Goal: Task Accomplishment & Management: Use online tool/utility

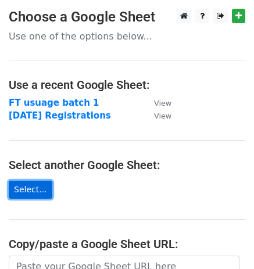
click at [37, 190] on link "Select..." at bounding box center [31, 189] width 44 height 18
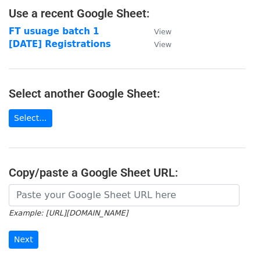
scroll to position [122, 0]
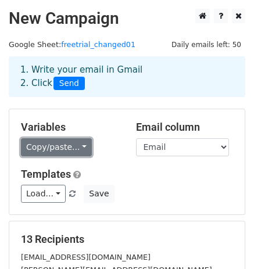
click at [77, 146] on link "Copy/paste..." at bounding box center [56, 147] width 71 height 18
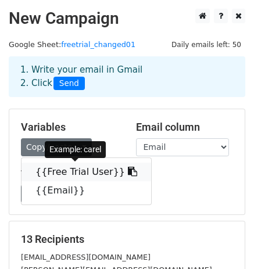
click at [75, 172] on link "{{Free Trial User}}" at bounding box center [85, 171] width 129 height 19
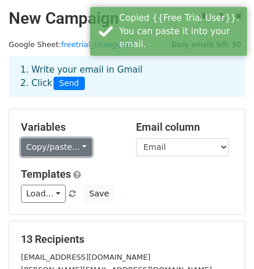
click at [45, 147] on link "Copy/paste..." at bounding box center [56, 147] width 71 height 18
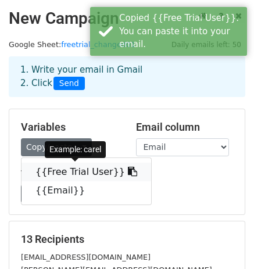
click at [49, 175] on link "{{Free Trial User}}" at bounding box center [85, 171] width 129 height 19
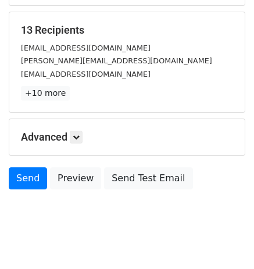
scroll to position [226, 0]
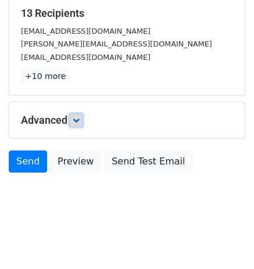
click at [79, 119] on icon at bounding box center [76, 120] width 7 height 7
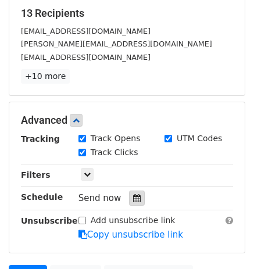
click at [133, 195] on icon at bounding box center [137, 198] width 8 height 8
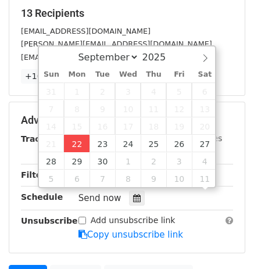
scroll to position [0, 0]
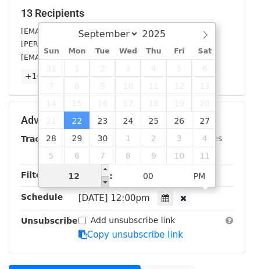
type input "[DATE] 11:00"
type input "11"
click at [106, 180] on span at bounding box center [105, 182] width 8 height 12
type input "[DATE] 10:31"
type input "10"
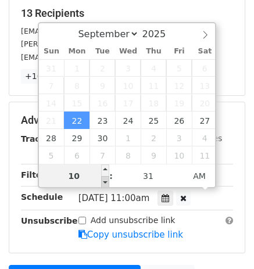
click at [106, 180] on span at bounding box center [105, 182] width 8 height 12
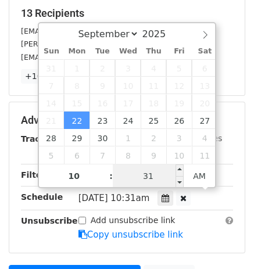
click at [161, 172] on input "31" at bounding box center [148, 175] width 71 height 23
type input "45"
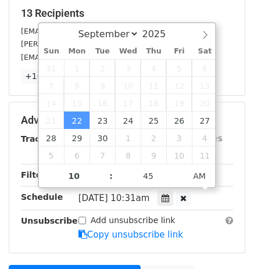
type input "[DATE] 10:45"
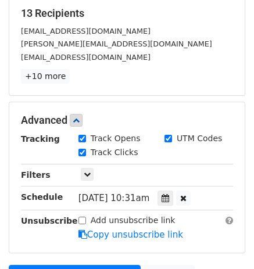
click at [230, 168] on div "Only include spreadsheet rows that match the following filters:" at bounding box center [156, 174] width 172 height 13
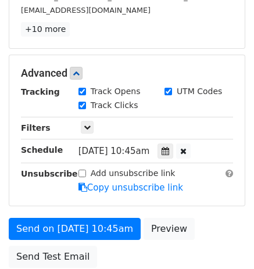
scroll to position [342, 0]
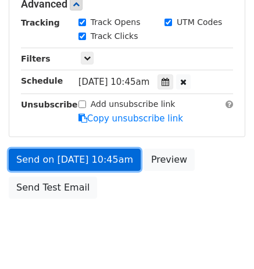
click at [105, 153] on link "Send on [DATE] 10:45am" at bounding box center [75, 160] width 132 height 22
